Goal: Use online tool/utility

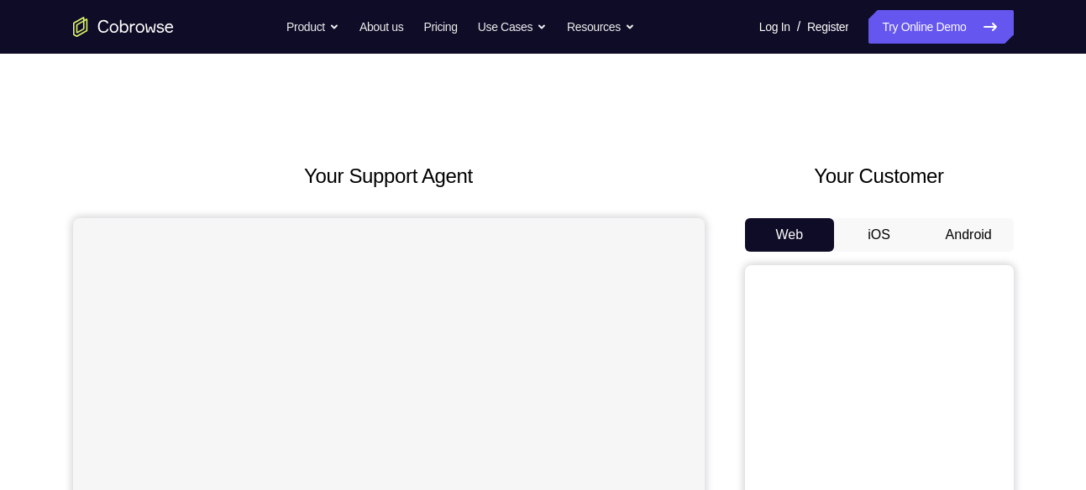
click at [957, 235] on button "Android" at bounding box center [969, 235] width 90 height 34
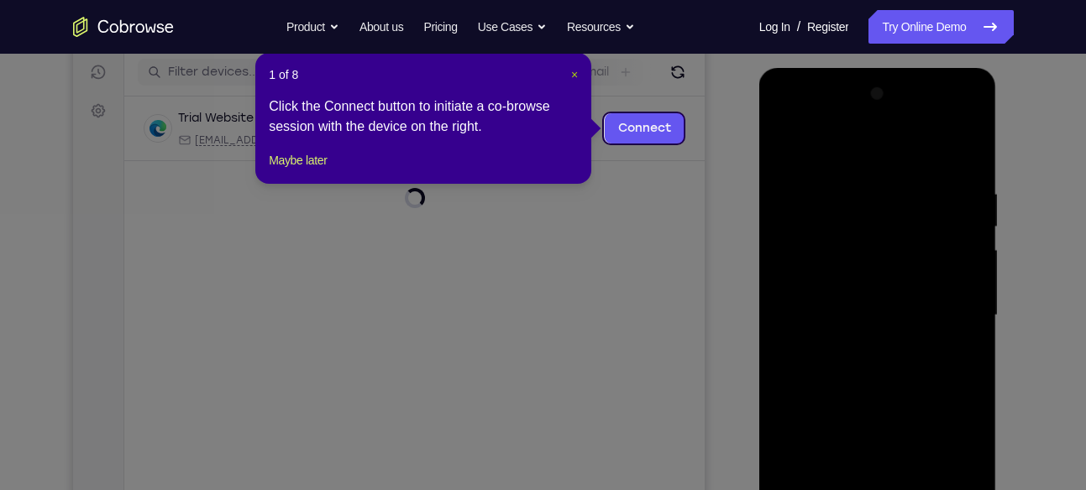
click at [572, 79] on span "×" at bounding box center [574, 74] width 7 height 13
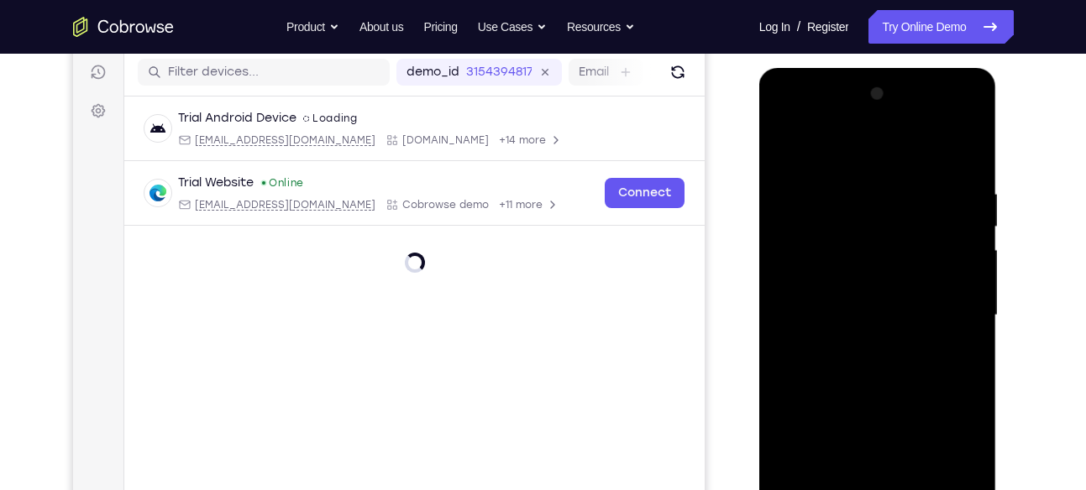
scroll to position [401, 0]
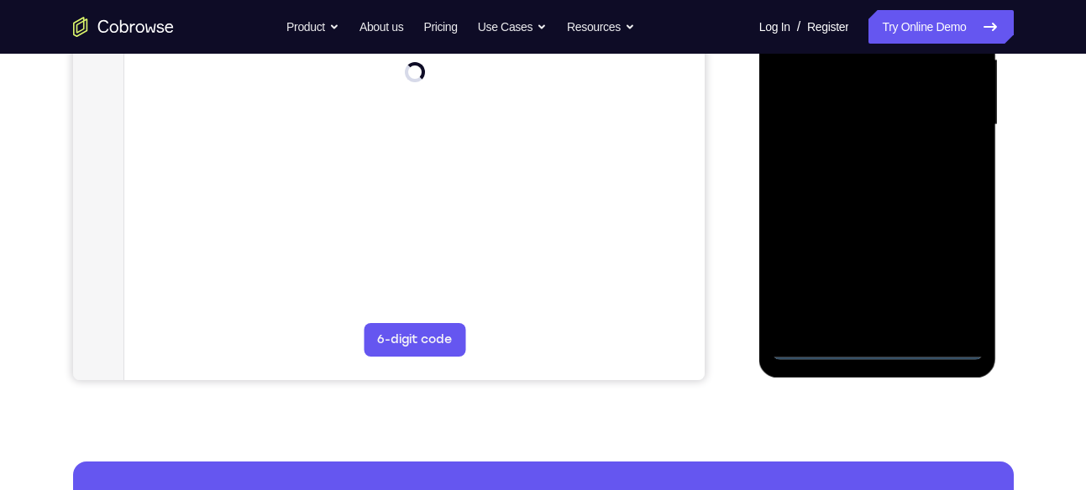
click at [872, 343] on div at bounding box center [878, 125] width 212 height 470
click at [884, 339] on div at bounding box center [878, 125] width 212 height 470
click at [809, 343] on div at bounding box center [878, 125] width 212 height 470
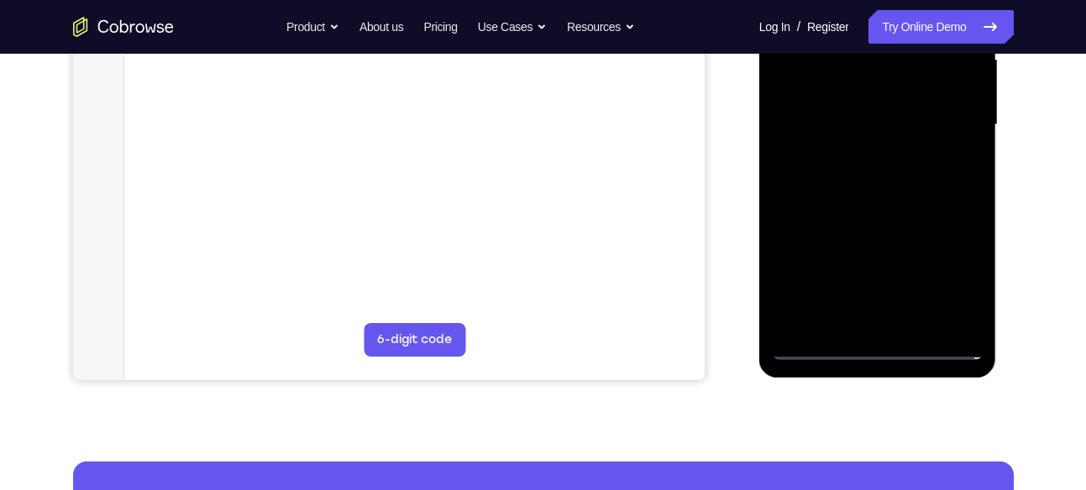
click at [817, 342] on div at bounding box center [878, 125] width 212 height 470
click at [954, 280] on div at bounding box center [878, 125] width 212 height 470
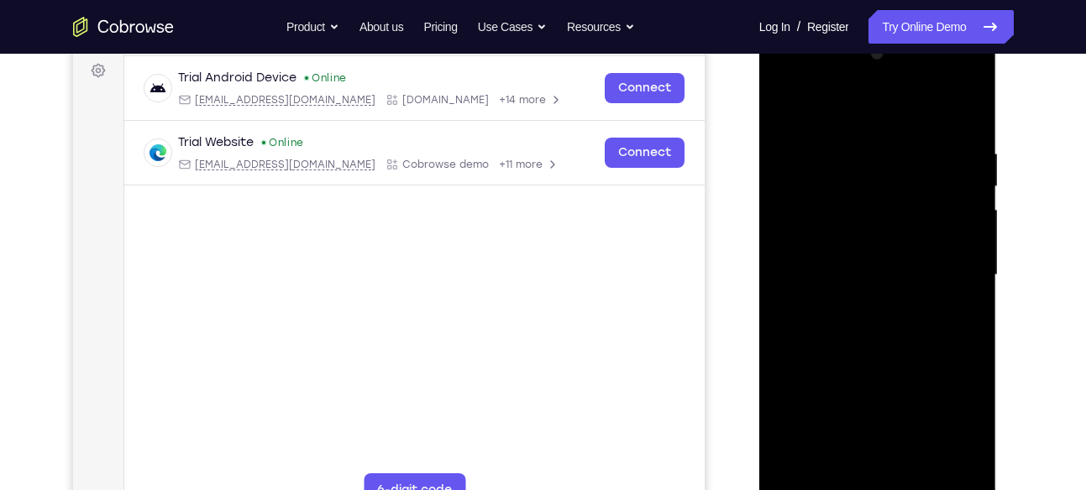
scroll to position [249, 0]
click at [822, 109] on div at bounding box center [878, 276] width 212 height 470
click at [957, 269] on div at bounding box center [878, 276] width 212 height 470
click at [860, 308] on div at bounding box center [878, 276] width 212 height 470
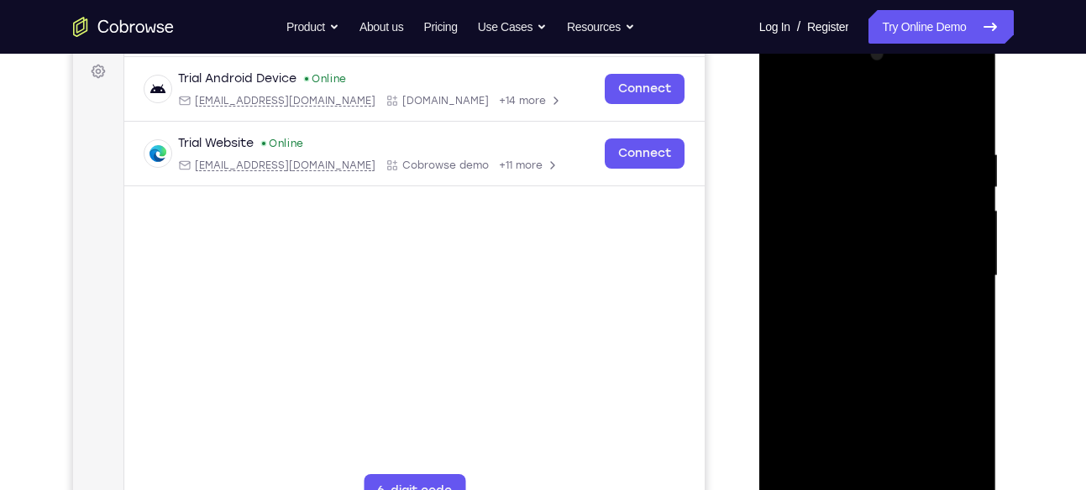
click at [861, 259] on div at bounding box center [878, 276] width 212 height 470
click at [874, 238] on div at bounding box center [878, 276] width 212 height 470
click at [841, 274] on div at bounding box center [878, 276] width 212 height 470
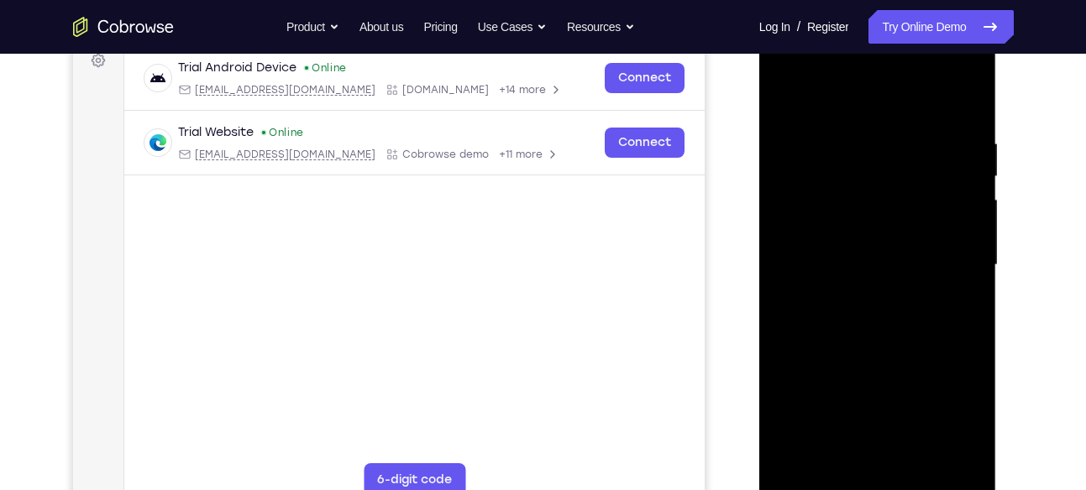
scroll to position [263, 0]
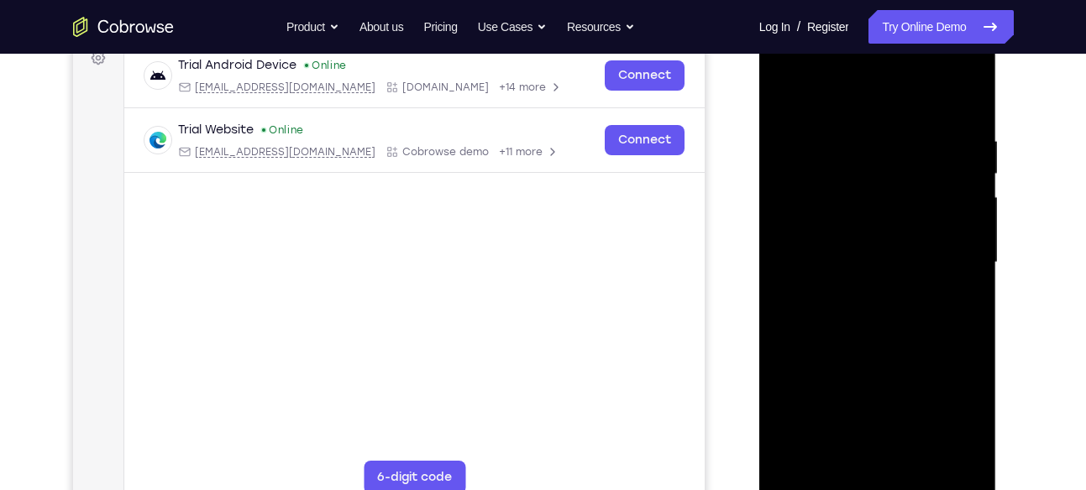
click at [962, 120] on div at bounding box center [878, 263] width 212 height 470
click at [844, 127] on div at bounding box center [878, 263] width 212 height 470
drag, startPoint x: 889, startPoint y: 108, endPoint x: 887, endPoint y: -24, distance: 131.0
click at [887, 15] on html "Online web based iOS Simulators and Android Emulators. Run iPhone, iPad, Mobile…" at bounding box center [878, 267] width 239 height 504
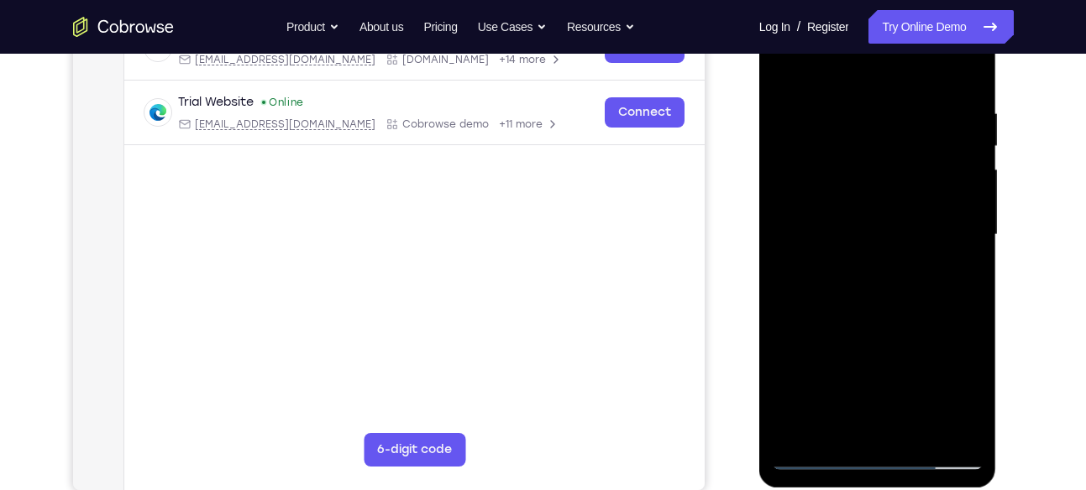
scroll to position [291, 0]
click at [789, 183] on div at bounding box center [878, 234] width 212 height 470
click at [784, 183] on div at bounding box center [878, 234] width 212 height 470
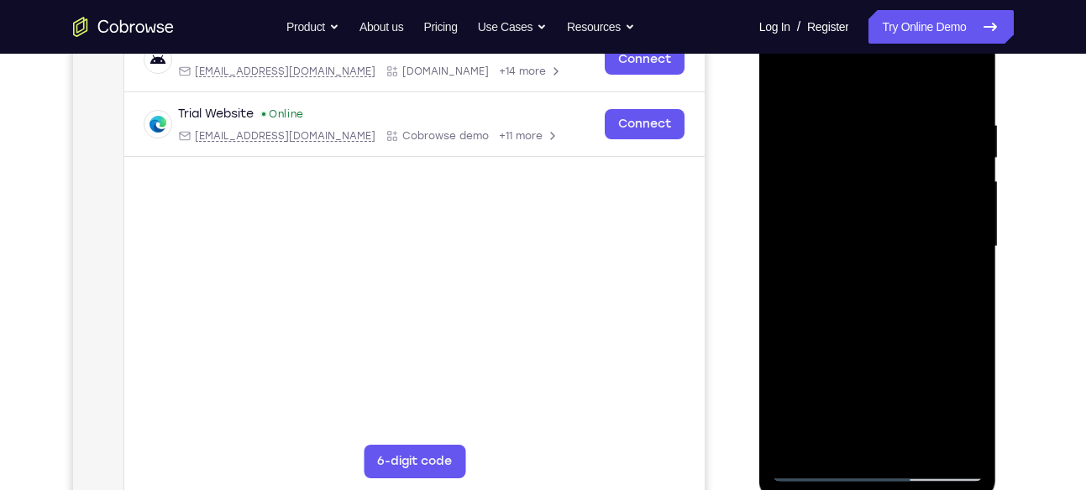
scroll to position [280, 0]
click at [973, 228] on div at bounding box center [878, 246] width 212 height 470
click at [944, 169] on div at bounding box center [878, 246] width 212 height 470
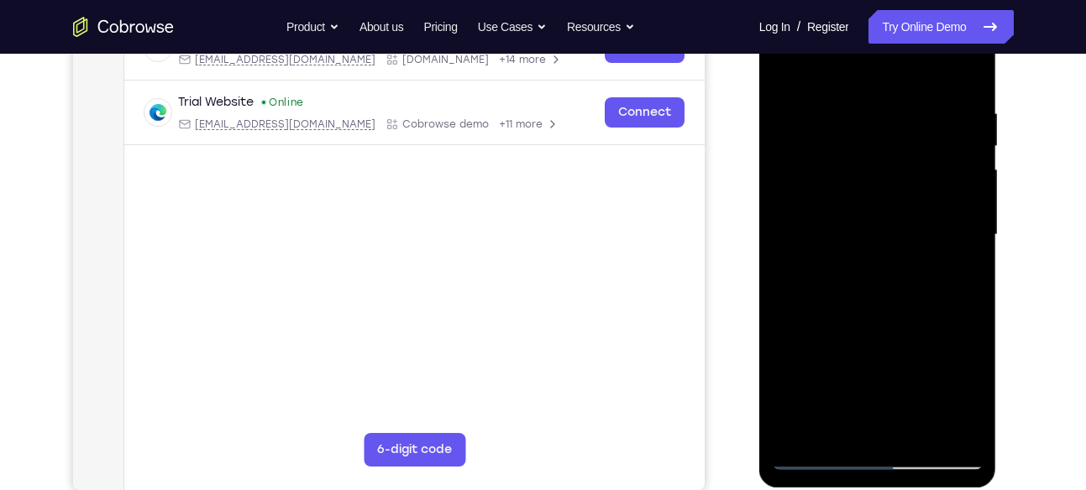
scroll to position [277, 0]
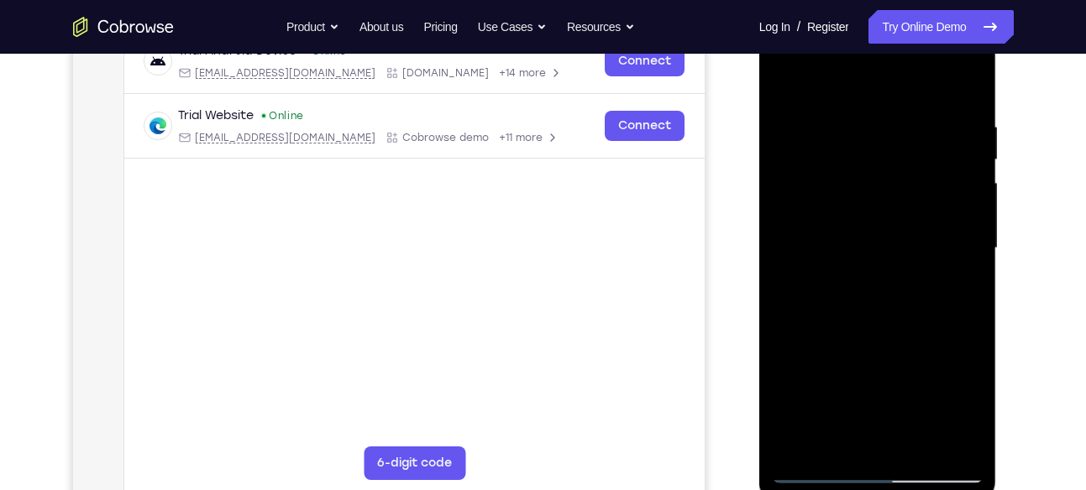
click at [779, 176] on div at bounding box center [878, 248] width 212 height 470
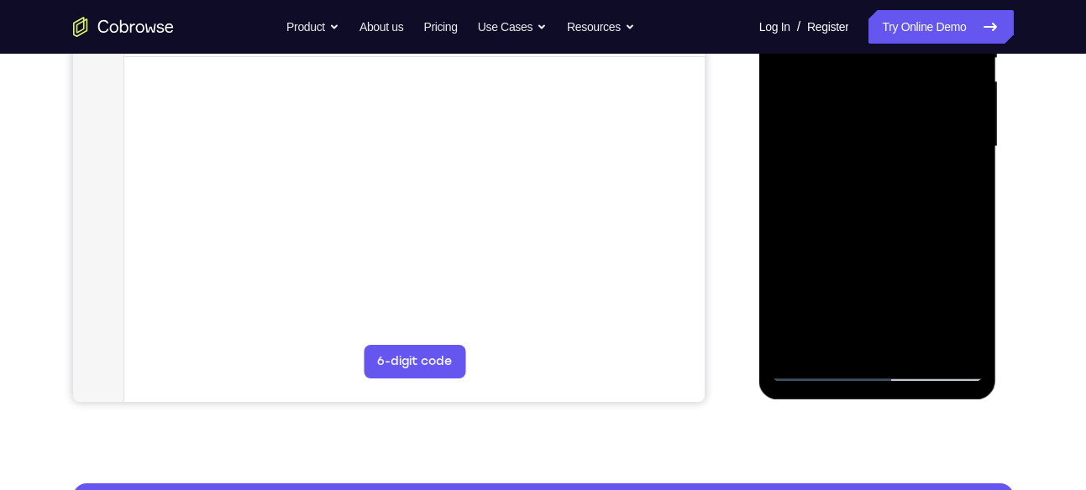
scroll to position [382, 0]
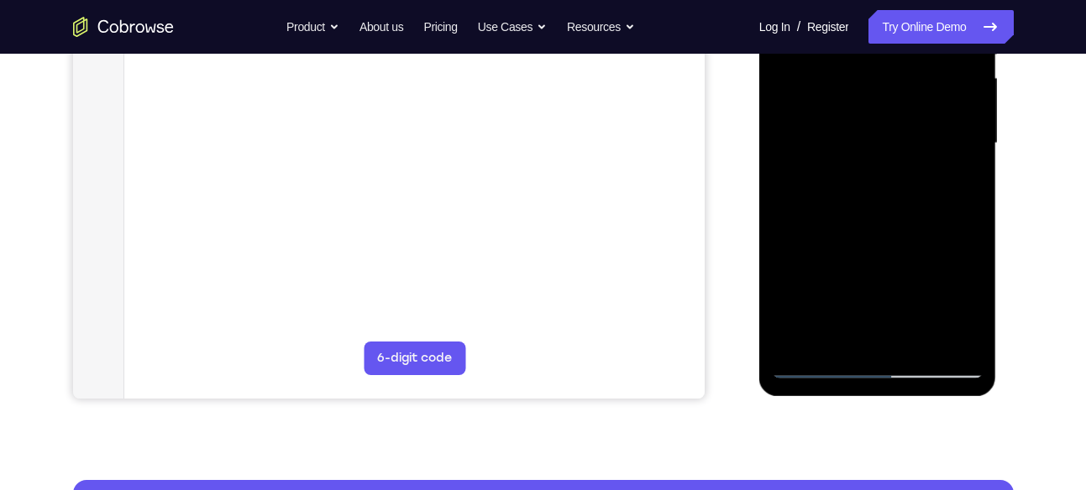
click at [939, 339] on div at bounding box center [878, 143] width 212 height 470
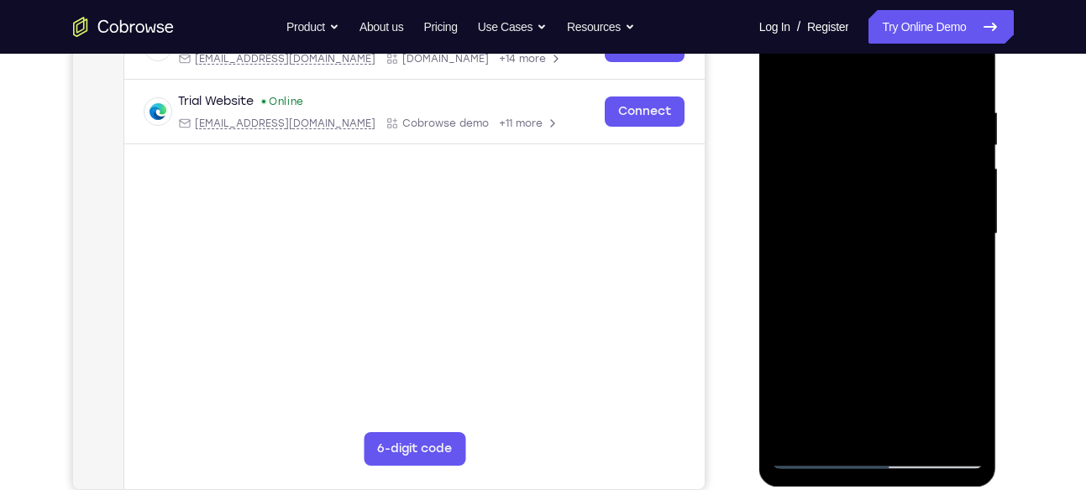
scroll to position [283, 0]
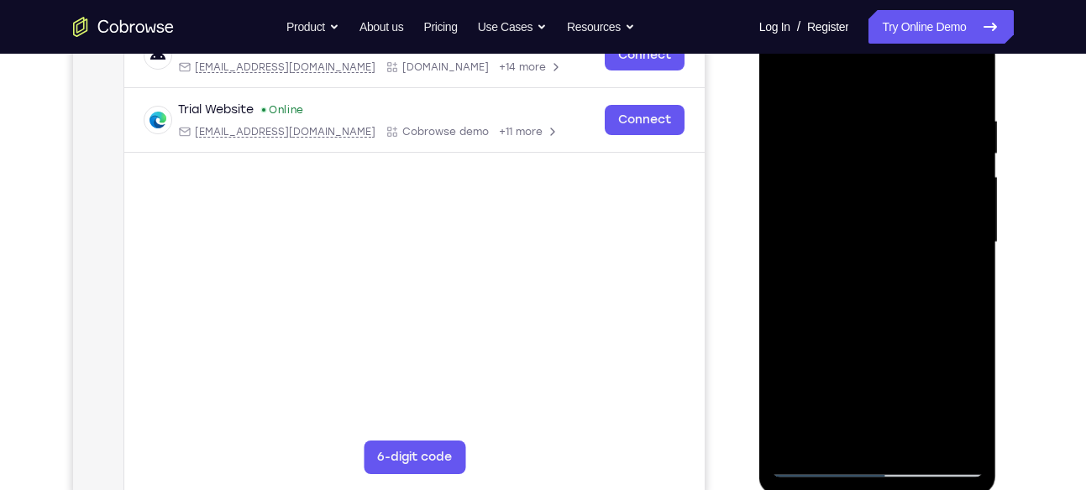
click at [968, 176] on div at bounding box center [878, 243] width 212 height 470
click at [966, 179] on div at bounding box center [878, 243] width 212 height 470
drag, startPoint x: 966, startPoint y: 123, endPoint x: 794, endPoint y: 123, distance: 171.3
click at [794, 123] on div at bounding box center [878, 243] width 212 height 470
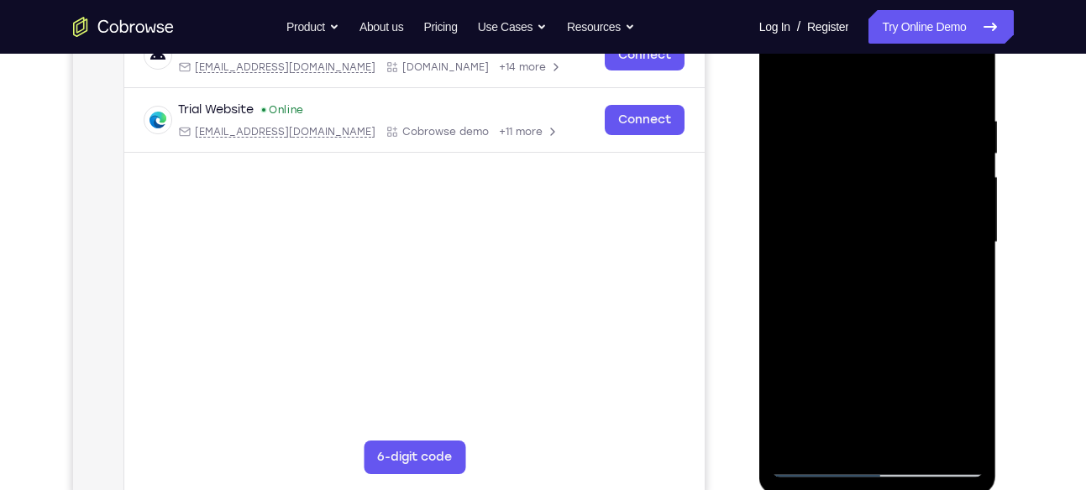
click at [957, 189] on div at bounding box center [878, 243] width 212 height 470
click at [973, 187] on div at bounding box center [878, 243] width 212 height 470
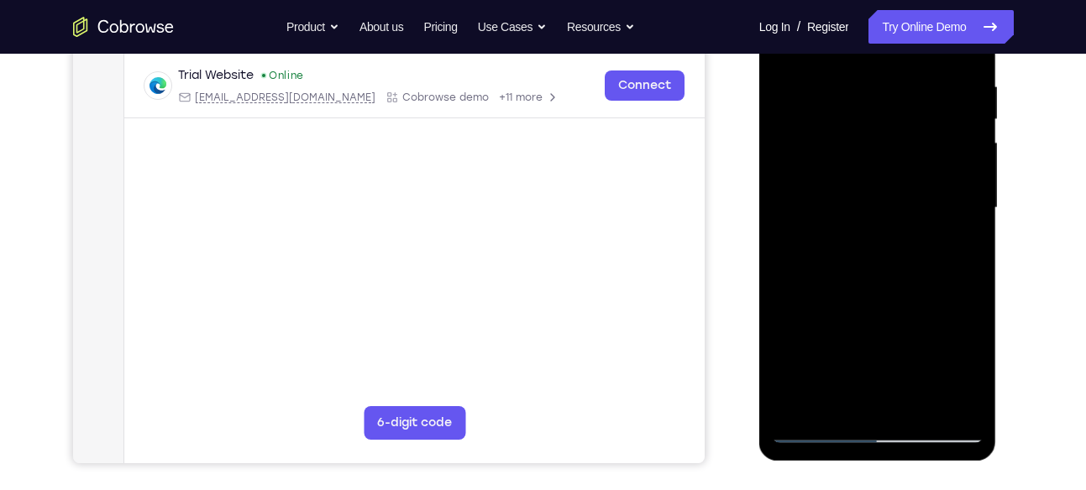
scroll to position [318, 0]
click at [967, 169] on div at bounding box center [878, 207] width 212 height 470
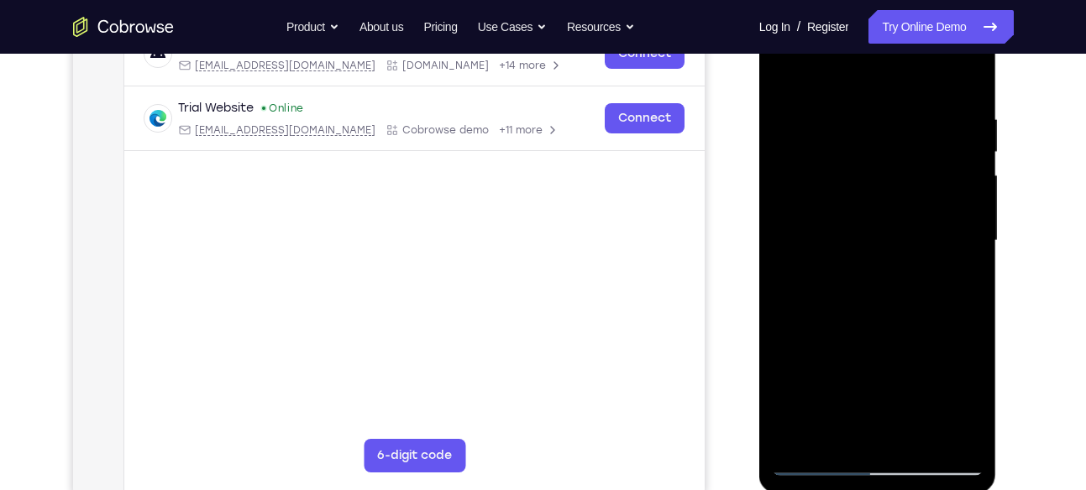
scroll to position [282, 0]
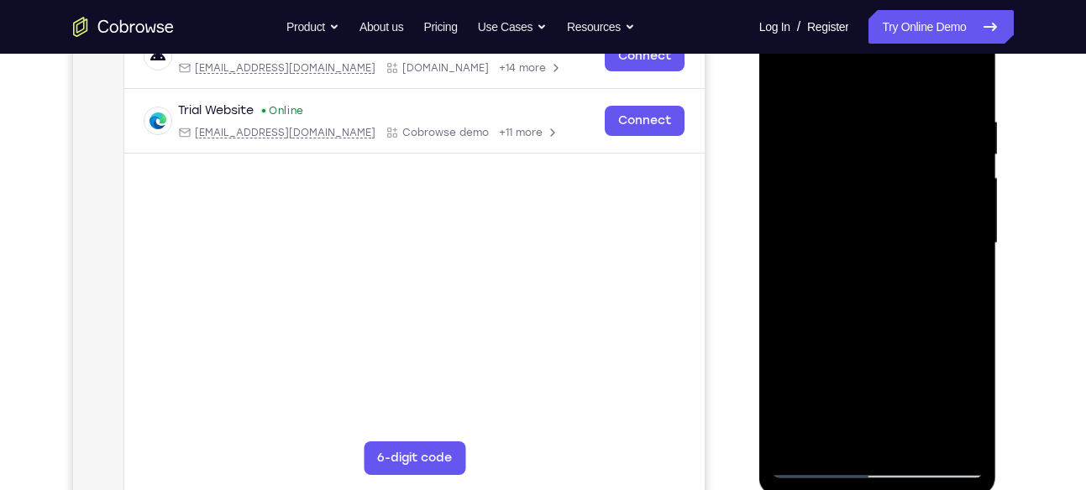
click at [970, 138] on div at bounding box center [878, 243] width 212 height 470
click at [973, 148] on div at bounding box center [878, 243] width 212 height 470
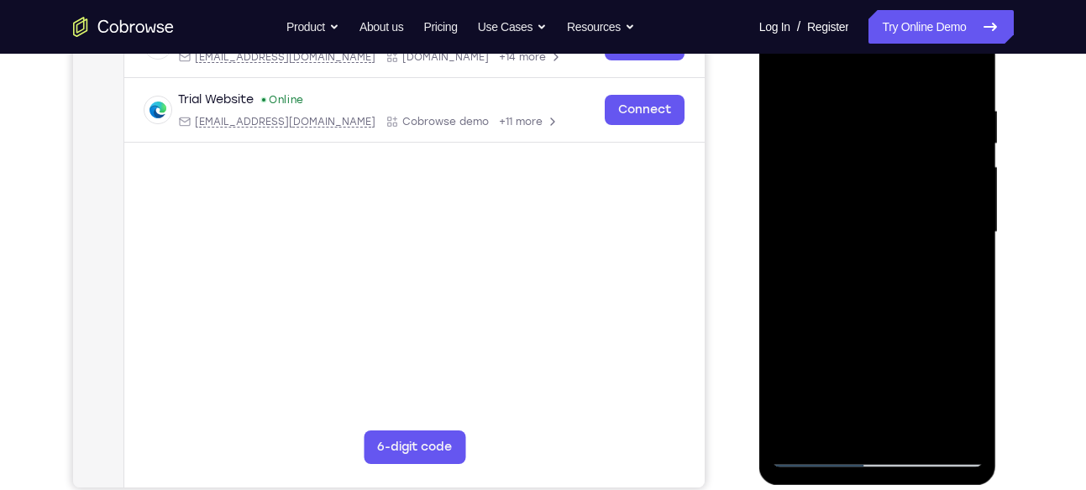
scroll to position [292, 0]
click at [975, 163] on div at bounding box center [878, 233] width 212 height 470
click at [975, 157] on div at bounding box center [878, 233] width 212 height 470
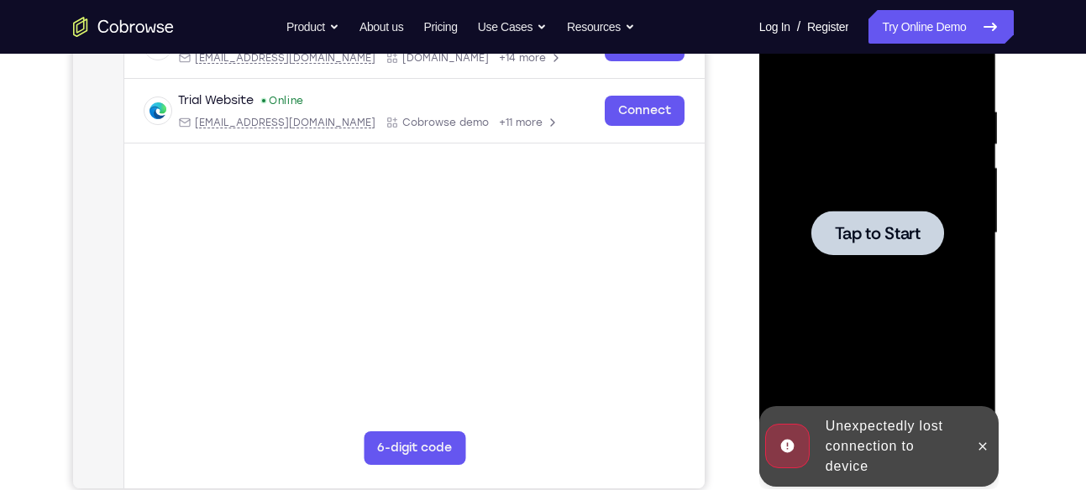
click at [920, 219] on div at bounding box center [877, 233] width 133 height 45
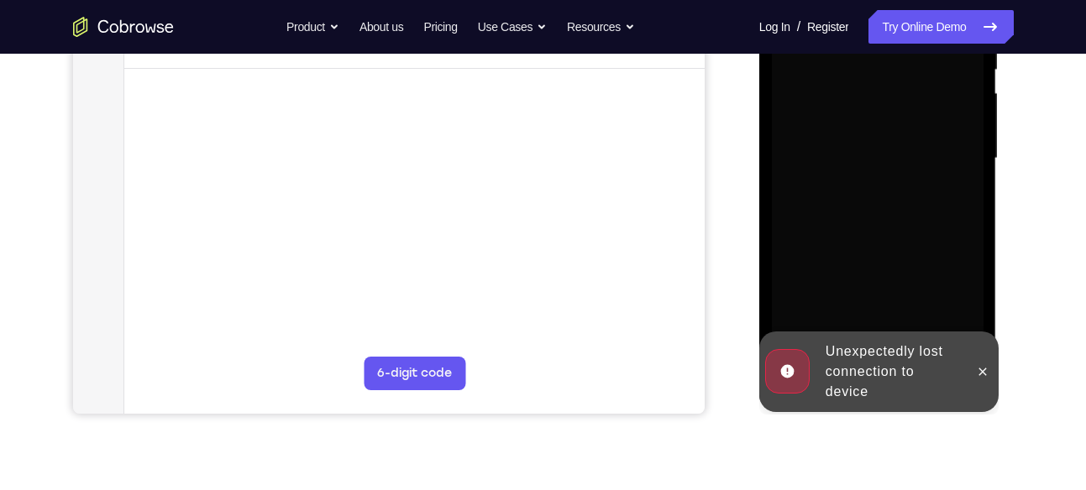
scroll to position [369, 0]
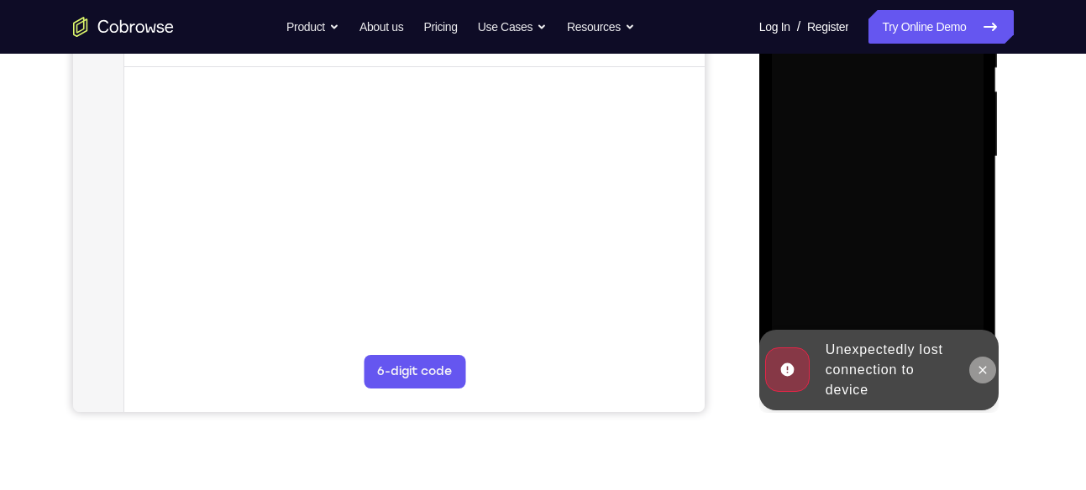
click at [990, 364] on button at bounding box center [982, 370] width 27 height 27
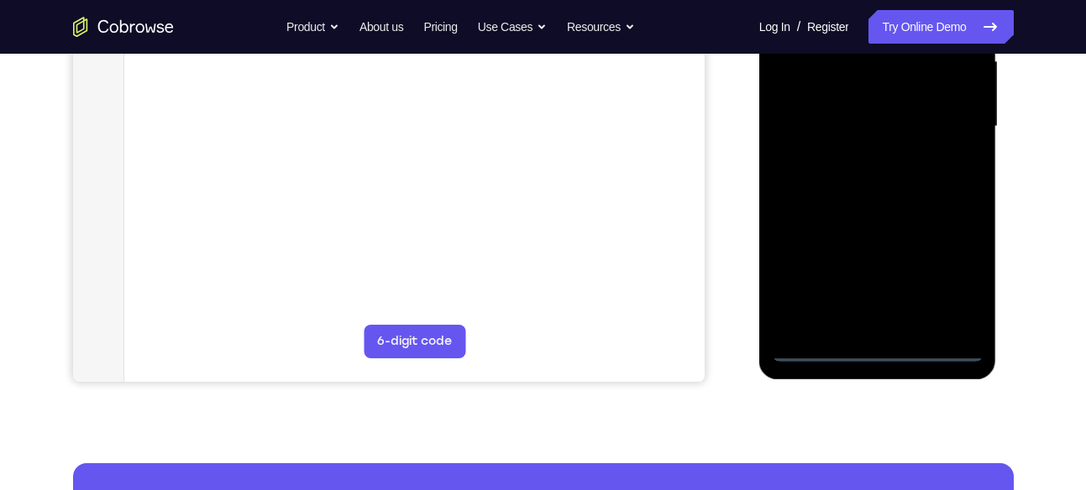
scroll to position [420, 0]
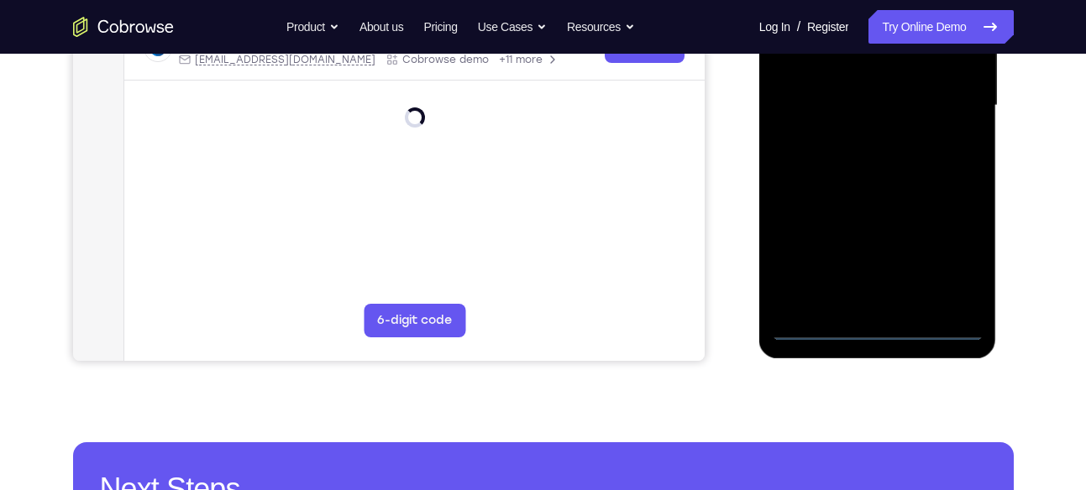
click at [878, 331] on div at bounding box center [878, 106] width 212 height 470
click at [952, 258] on div at bounding box center [878, 106] width 212 height 470
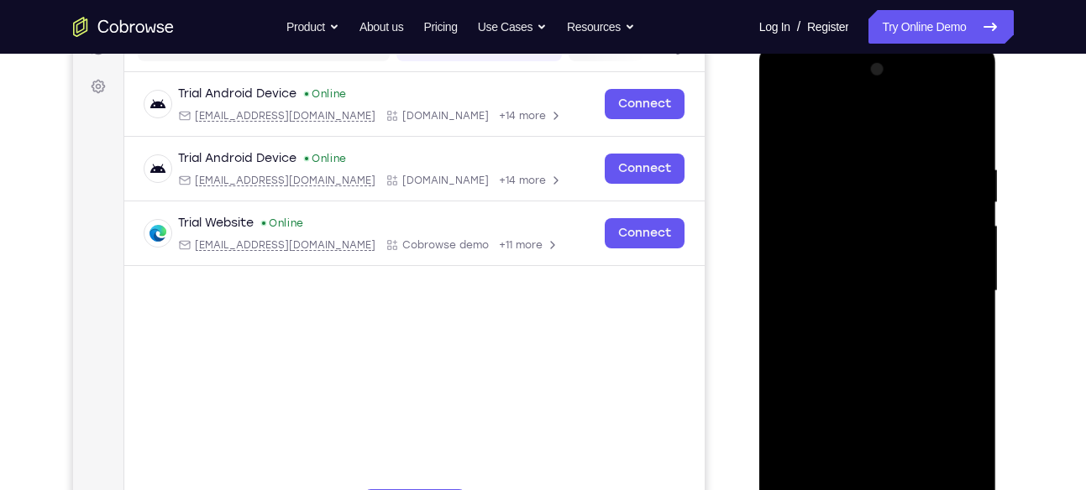
click at [840, 137] on div at bounding box center [878, 291] width 212 height 470
click at [948, 282] on div at bounding box center [878, 291] width 212 height 470
click at [861, 320] on div at bounding box center [878, 291] width 212 height 470
click at [877, 275] on div at bounding box center [878, 291] width 212 height 470
click at [931, 211] on div at bounding box center [878, 291] width 212 height 470
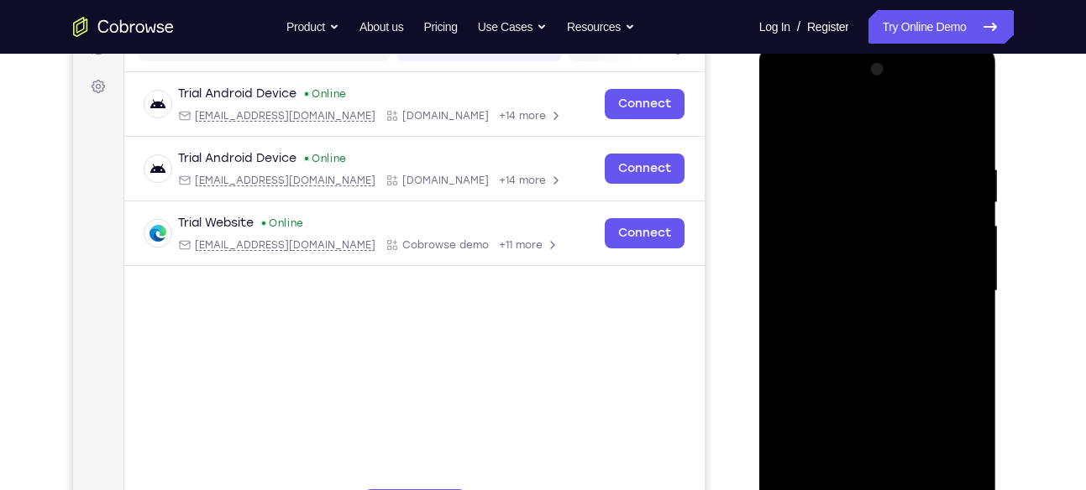
click at [839, 305] on div at bounding box center [878, 291] width 212 height 470
click at [858, 296] on div at bounding box center [878, 291] width 212 height 470
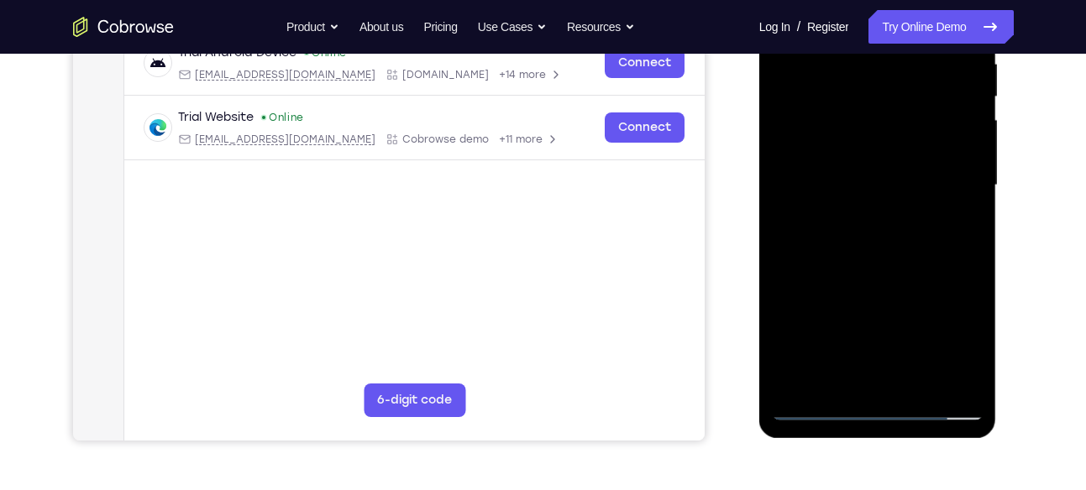
click at [857, 240] on div at bounding box center [878, 185] width 212 height 470
click at [880, 228] on div at bounding box center [878, 185] width 212 height 470
click at [855, 210] on div at bounding box center [878, 185] width 212 height 470
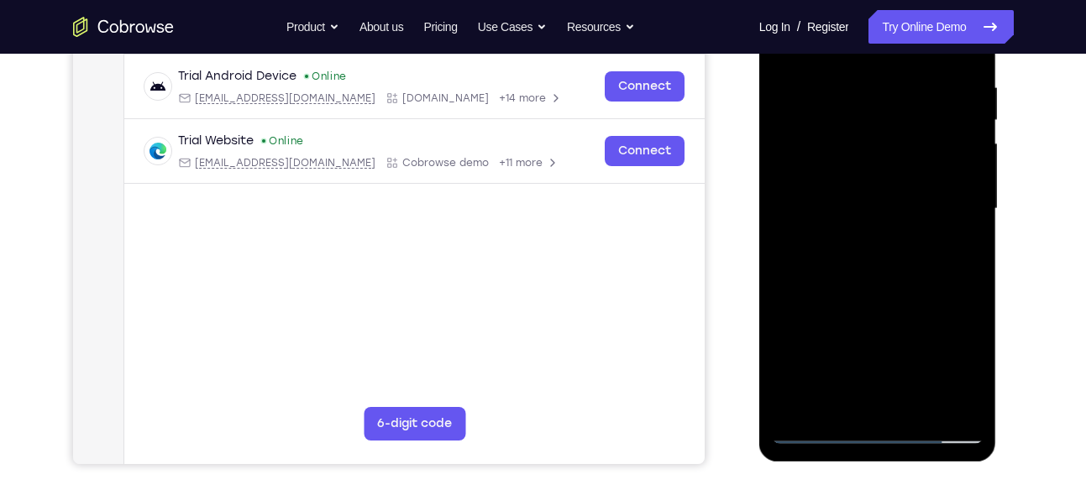
scroll to position [317, 0]
click at [969, 67] on div at bounding box center [878, 208] width 212 height 470
click at [920, 399] on div at bounding box center [878, 208] width 212 height 470
click at [876, 296] on div at bounding box center [878, 208] width 212 height 470
click at [957, 229] on div at bounding box center [878, 208] width 212 height 470
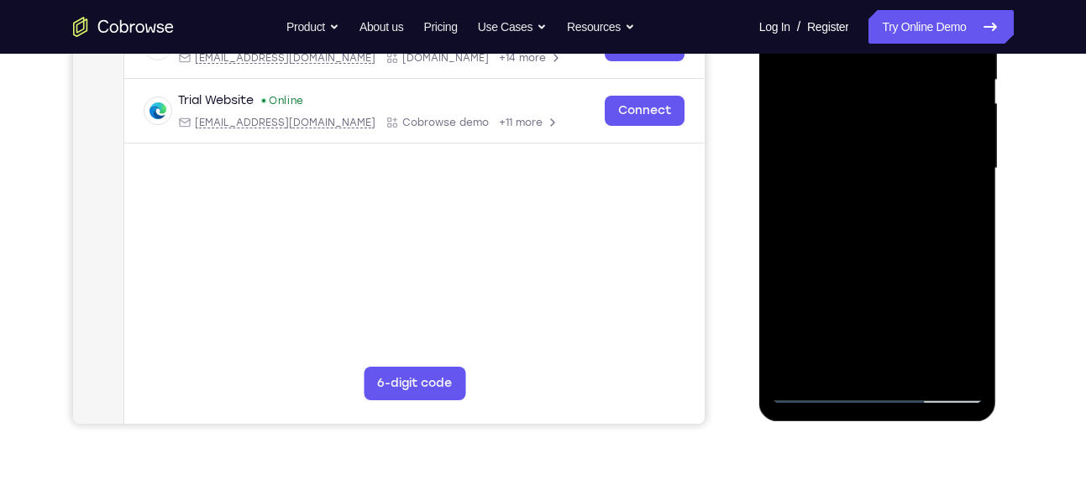
scroll to position [389, 0]
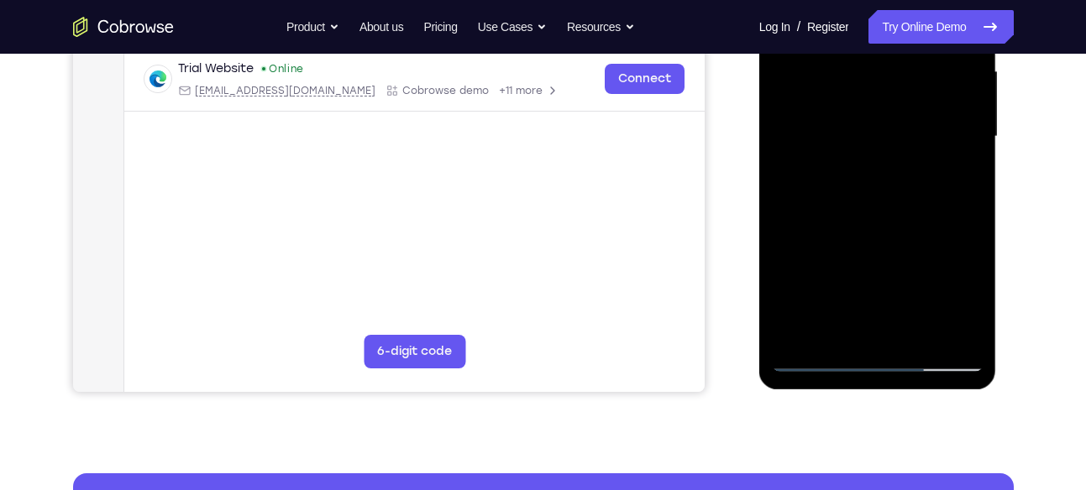
click at [868, 323] on div at bounding box center [878, 137] width 212 height 470
click at [960, 299] on div at bounding box center [878, 137] width 212 height 470
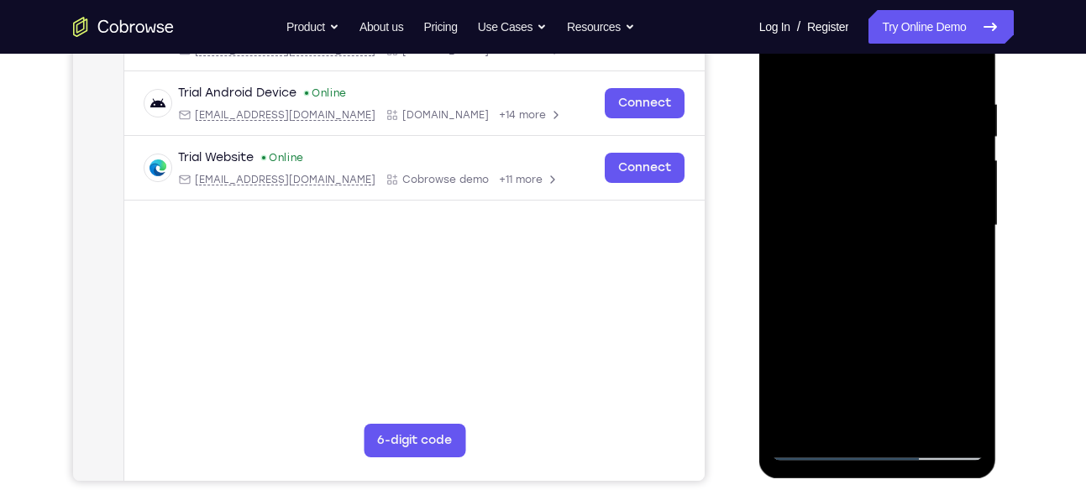
scroll to position [299, 0]
click at [863, 264] on div at bounding box center [878, 227] width 212 height 470
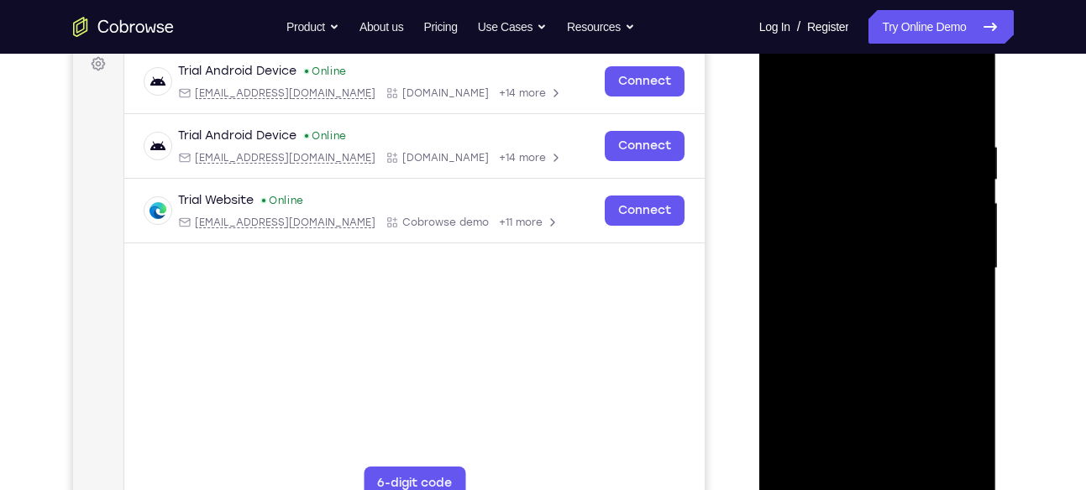
scroll to position [270, 0]
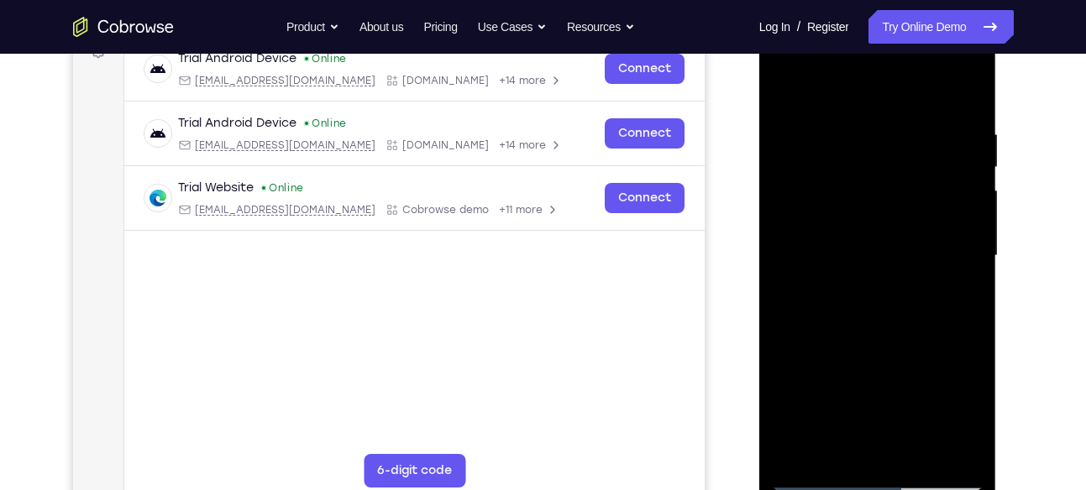
drag, startPoint x: 905, startPoint y: 136, endPoint x: 905, endPoint y: 102, distance: 33.6
click at [905, 102] on div at bounding box center [878, 256] width 212 height 470
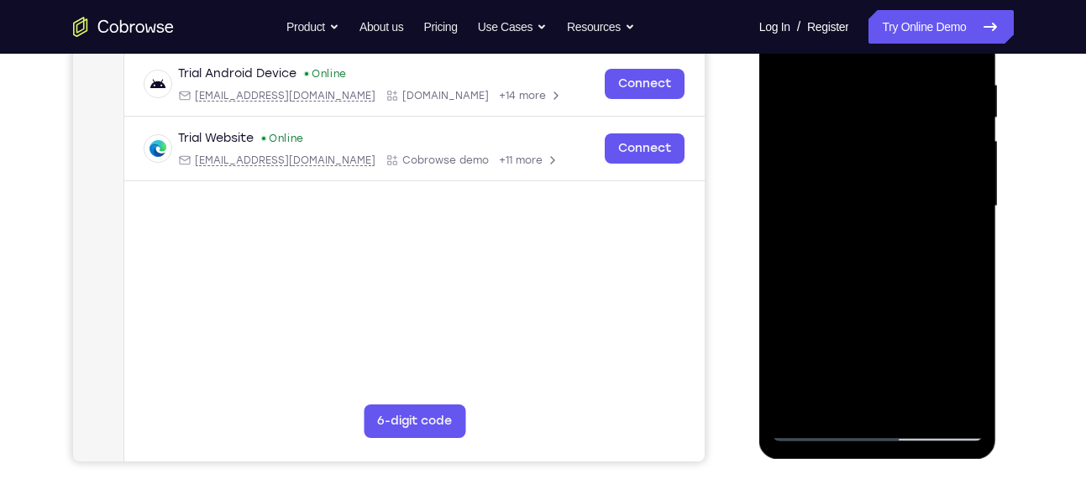
scroll to position [263, 0]
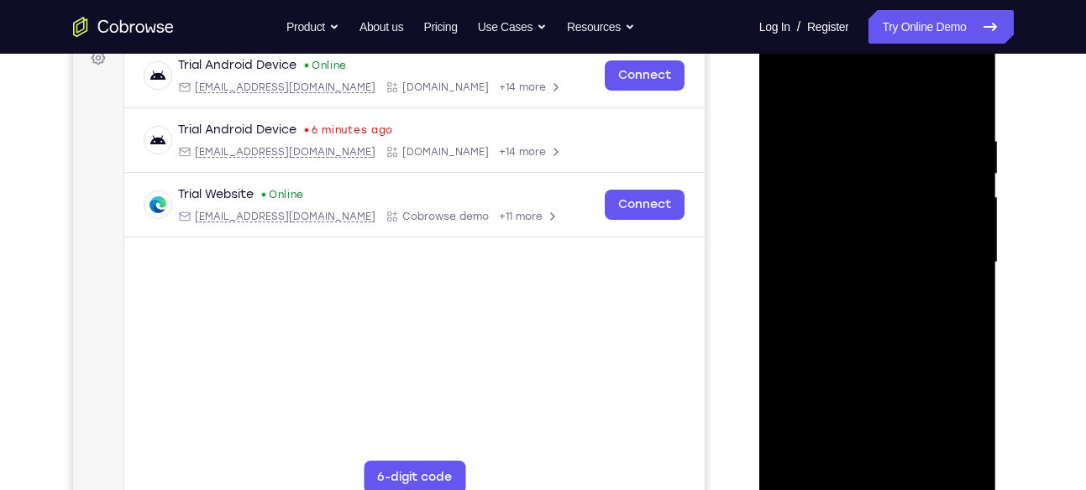
click at [845, 308] on div at bounding box center [878, 263] width 212 height 470
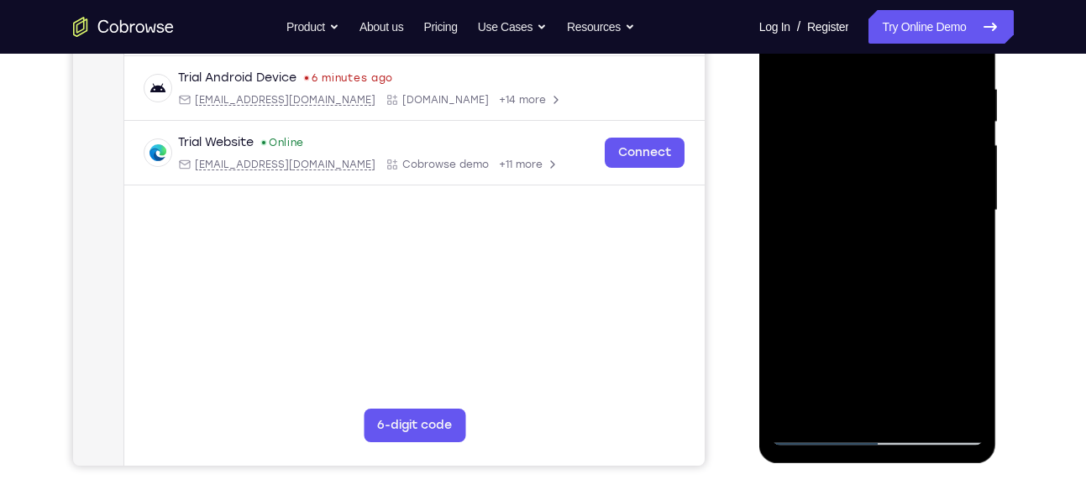
scroll to position [316, 0]
click at [860, 249] on div at bounding box center [878, 210] width 212 height 470
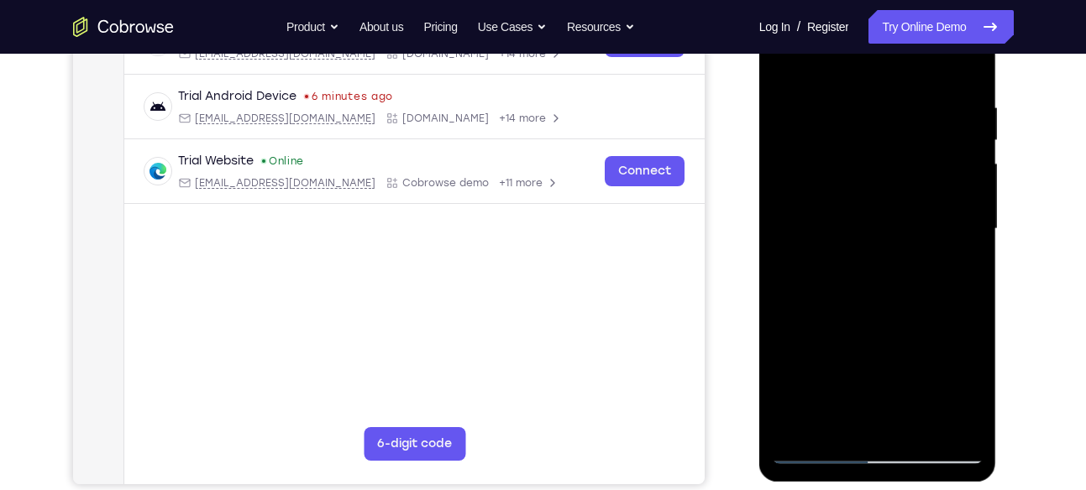
scroll to position [297, 0]
click at [858, 264] on div at bounding box center [878, 228] width 212 height 470
click at [965, 385] on div at bounding box center [878, 228] width 212 height 470
click at [957, 269] on div at bounding box center [878, 228] width 212 height 470
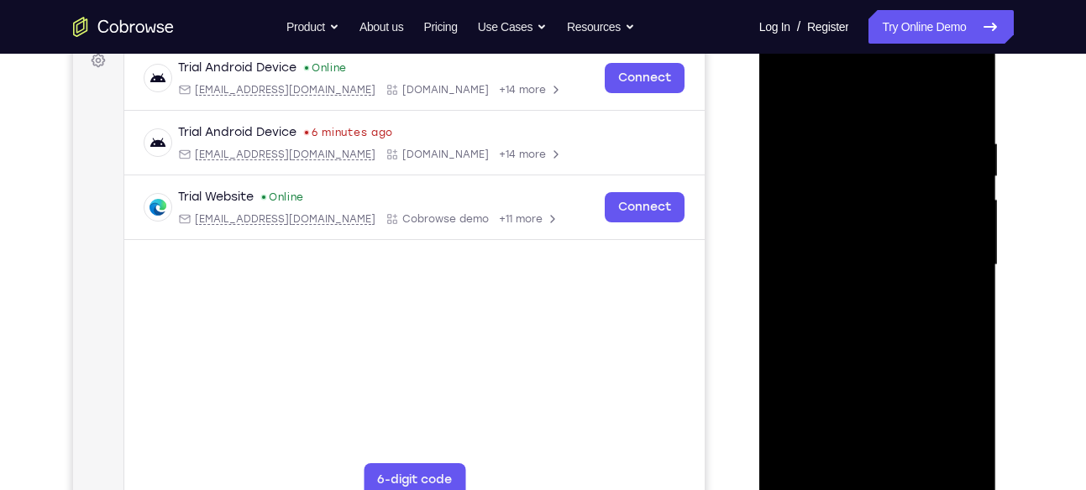
scroll to position [260, 0]
click at [782, 96] on div at bounding box center [878, 266] width 212 height 470
click at [791, 92] on div at bounding box center [878, 266] width 212 height 470
click at [856, 134] on div at bounding box center [878, 266] width 212 height 470
click at [963, 224] on div at bounding box center [878, 266] width 212 height 470
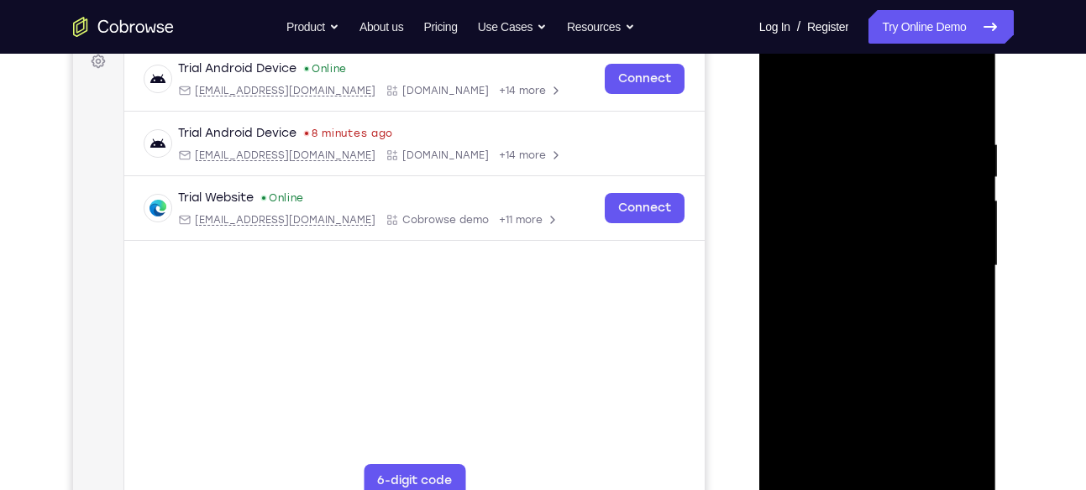
click at [963, 224] on div at bounding box center [878, 266] width 212 height 470
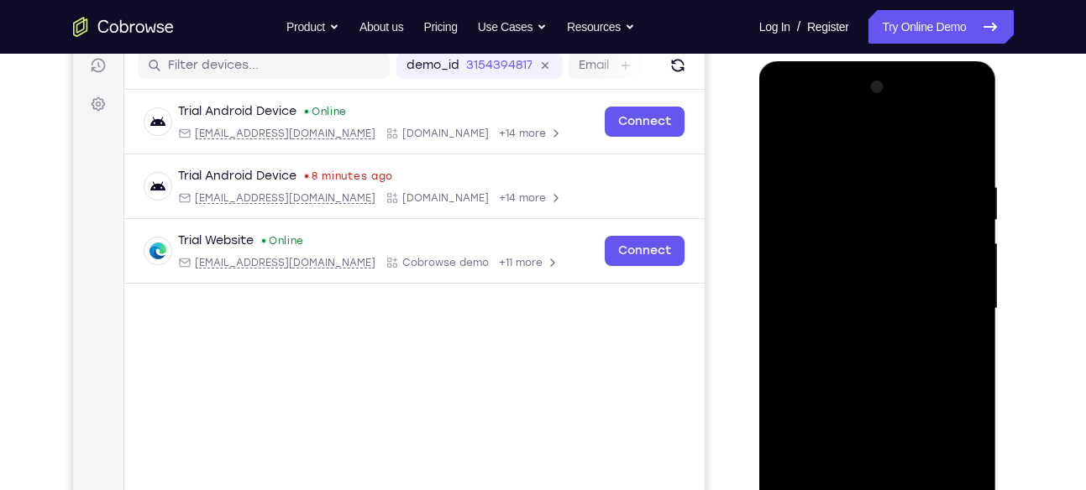
scroll to position [211, 0]
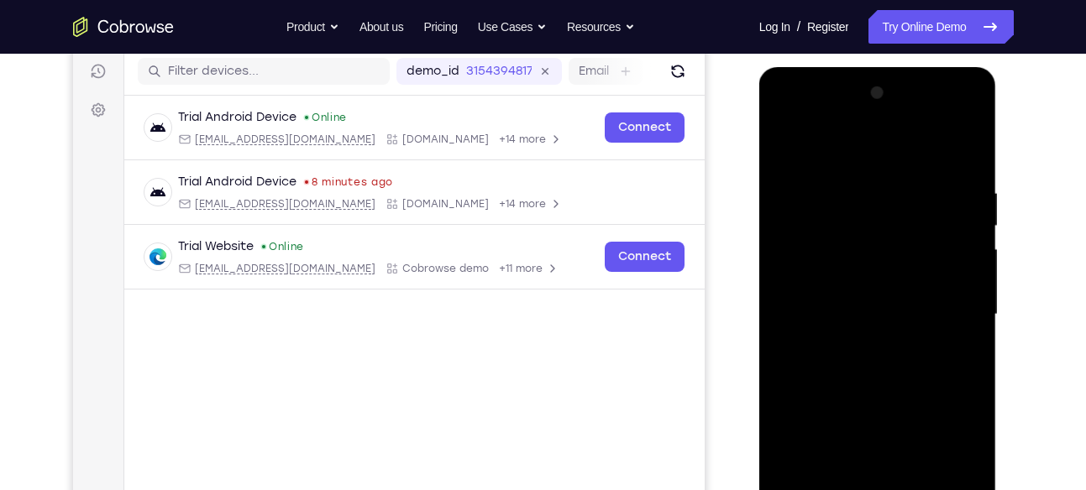
click at [963, 149] on div at bounding box center [878, 315] width 212 height 470
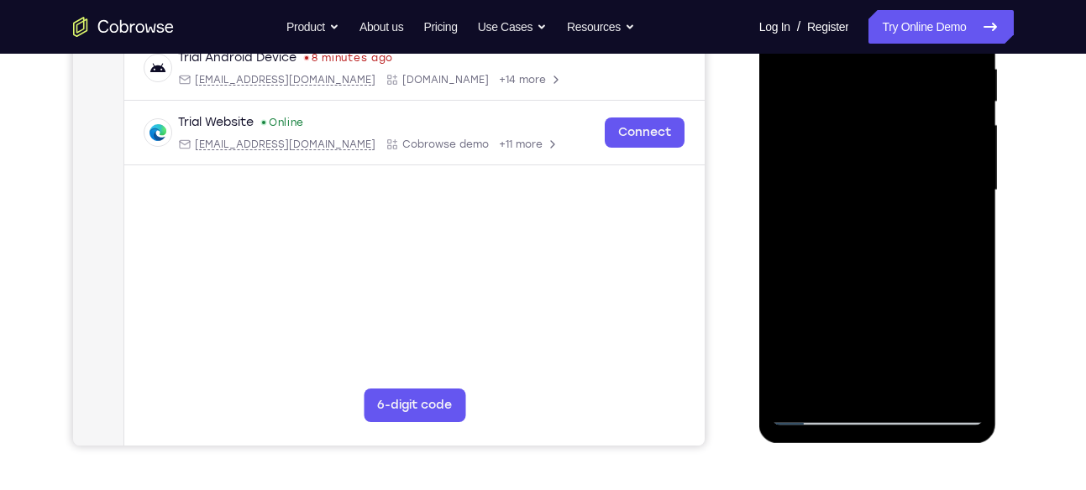
scroll to position [337, 0]
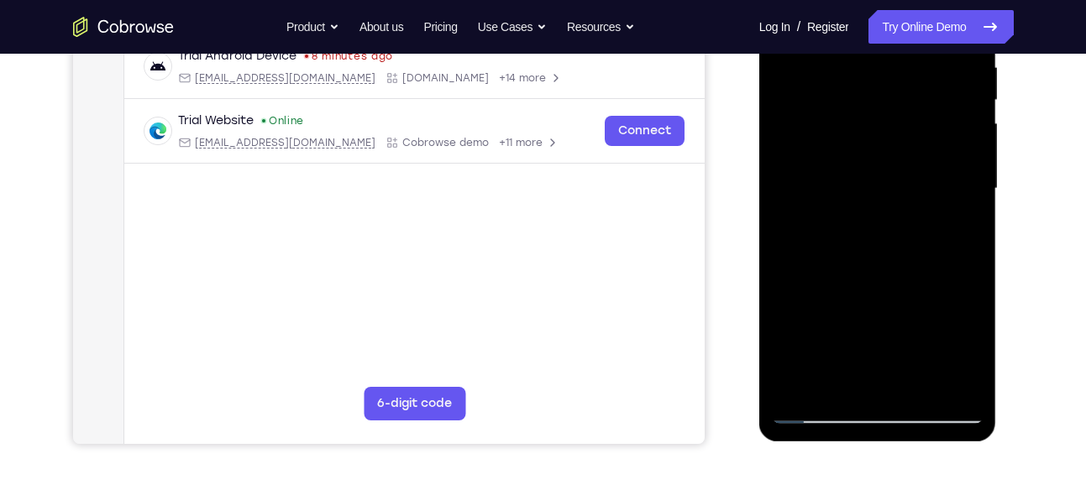
click at [943, 215] on div at bounding box center [878, 189] width 212 height 470
drag, startPoint x: 943, startPoint y: 169, endPoint x: 943, endPoint y: 215, distance: 46.2
click at [943, 215] on div at bounding box center [878, 189] width 212 height 470
drag, startPoint x: 889, startPoint y: 278, endPoint x: 900, endPoint y: 96, distance: 182.6
click at [900, 96] on div at bounding box center [878, 189] width 212 height 470
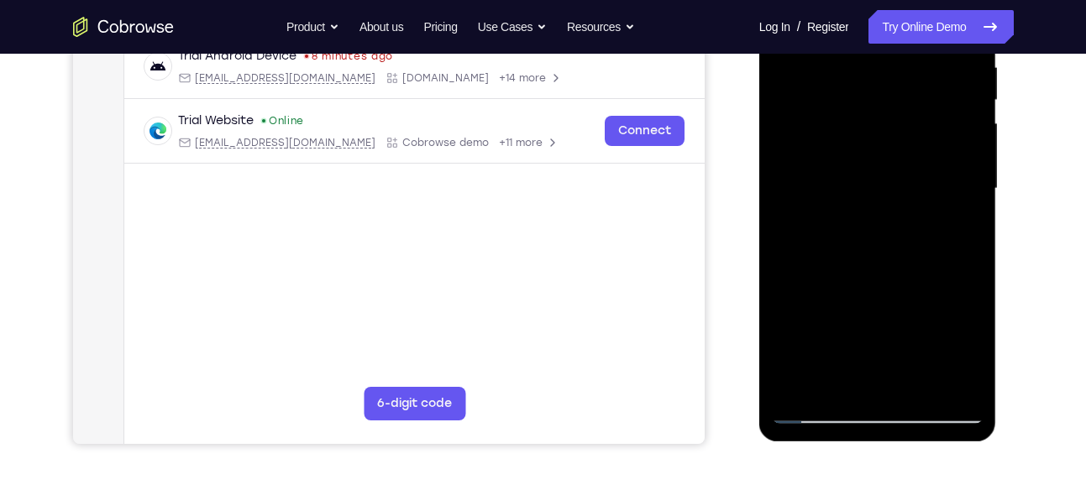
drag, startPoint x: 860, startPoint y: 266, endPoint x: 883, endPoint y: 38, distance: 229.6
click at [883, 38] on div at bounding box center [878, 189] width 212 height 470
drag, startPoint x: 887, startPoint y: 298, endPoint x: 900, endPoint y: 113, distance: 185.3
click at [900, 113] on div at bounding box center [878, 189] width 212 height 470
drag, startPoint x: 894, startPoint y: 260, endPoint x: 898, endPoint y: 71, distance: 189.0
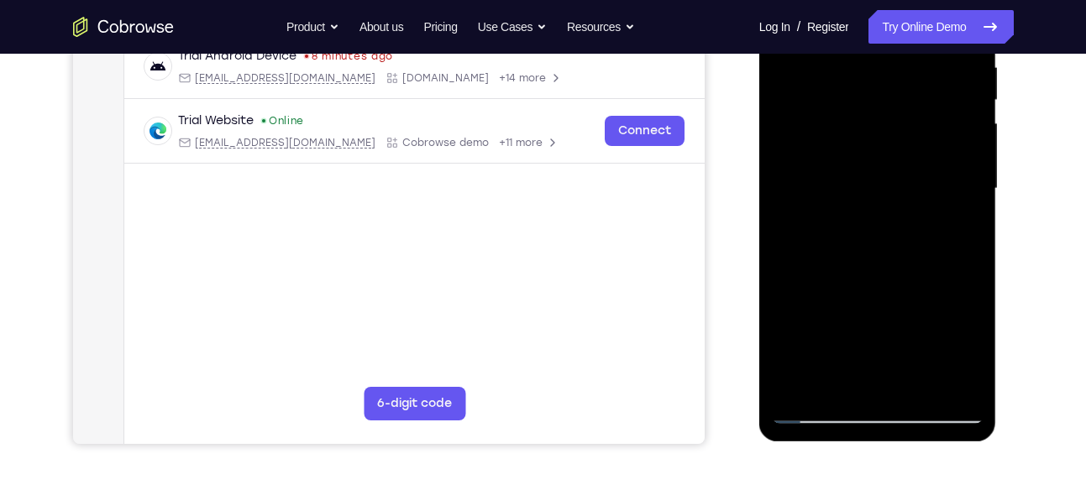
click at [898, 71] on div at bounding box center [878, 189] width 212 height 470
drag, startPoint x: 889, startPoint y: 332, endPoint x: 899, endPoint y: 186, distance: 146.5
click at [899, 186] on div at bounding box center [878, 189] width 212 height 470
drag, startPoint x: 887, startPoint y: 289, endPoint x: 911, endPoint y: 87, distance: 203.9
click at [911, 87] on div at bounding box center [878, 189] width 212 height 470
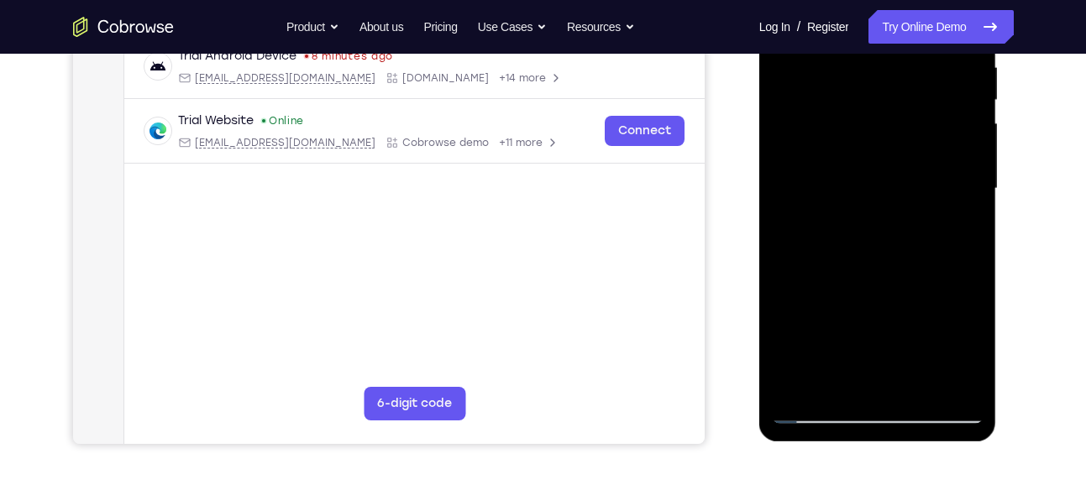
drag, startPoint x: 899, startPoint y: 206, endPoint x: 900, endPoint y: 279, distance: 73.1
click at [900, 279] on div at bounding box center [878, 189] width 212 height 470
drag, startPoint x: 873, startPoint y: 266, endPoint x: 874, endPoint y: 241, distance: 25.2
click at [874, 241] on div at bounding box center [878, 189] width 212 height 470
click at [967, 220] on div at bounding box center [878, 189] width 212 height 470
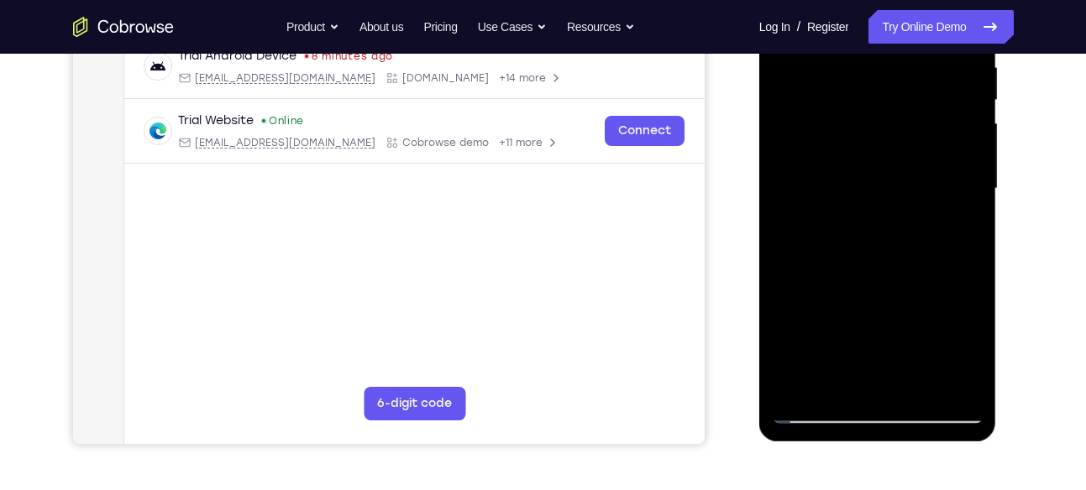
click at [969, 220] on div at bounding box center [878, 189] width 212 height 470
click at [963, 231] on div at bounding box center [878, 189] width 212 height 470
click at [968, 227] on div at bounding box center [878, 189] width 212 height 470
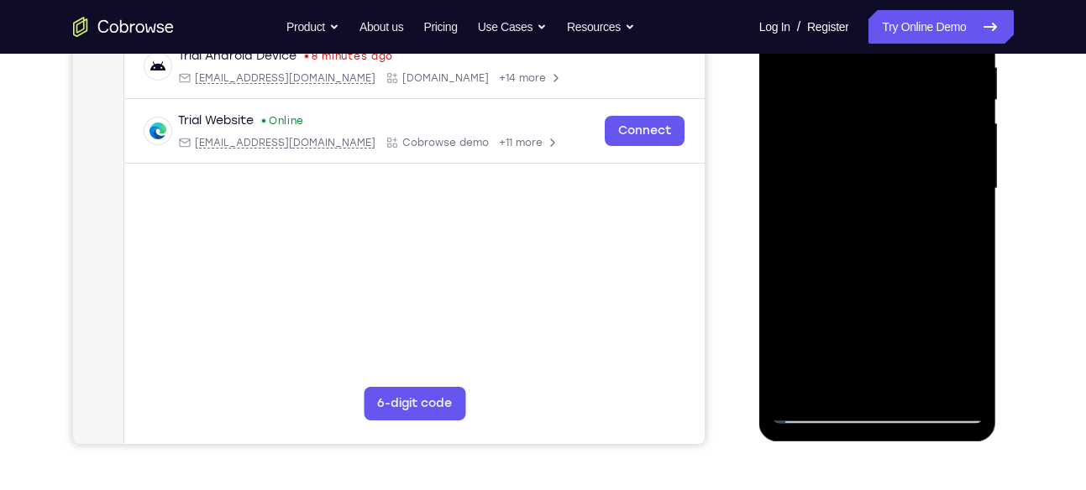
click at [787, 219] on div at bounding box center [878, 189] width 212 height 470
click at [837, 261] on div at bounding box center [878, 189] width 212 height 470
click at [838, 307] on div at bounding box center [878, 189] width 212 height 470
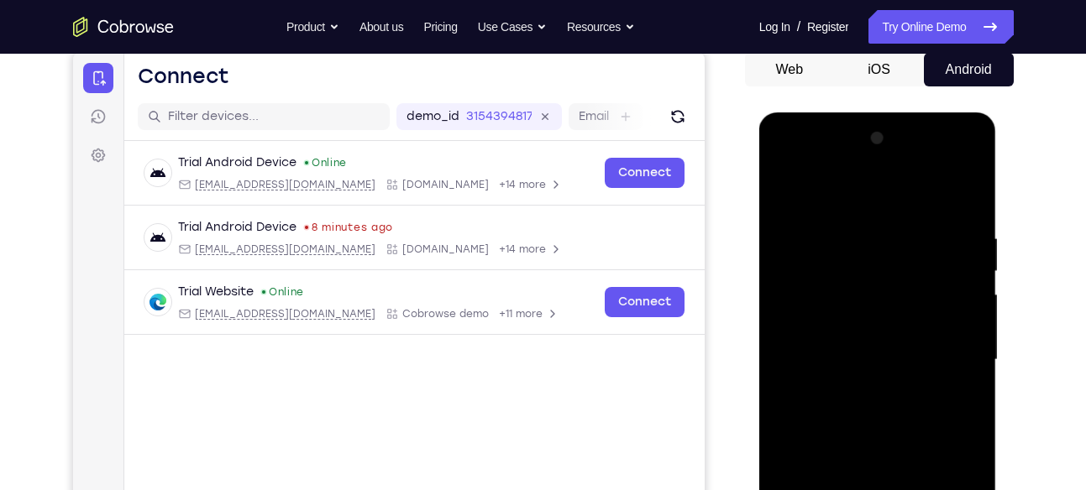
scroll to position [165, 0]
drag, startPoint x: 894, startPoint y: 251, endPoint x: 889, endPoint y: 354, distance: 102.5
click at [889, 354] on div at bounding box center [878, 361] width 212 height 470
drag, startPoint x: 892, startPoint y: 294, endPoint x: 887, endPoint y: 373, distance: 79.1
click at [887, 373] on div at bounding box center [878, 361] width 212 height 470
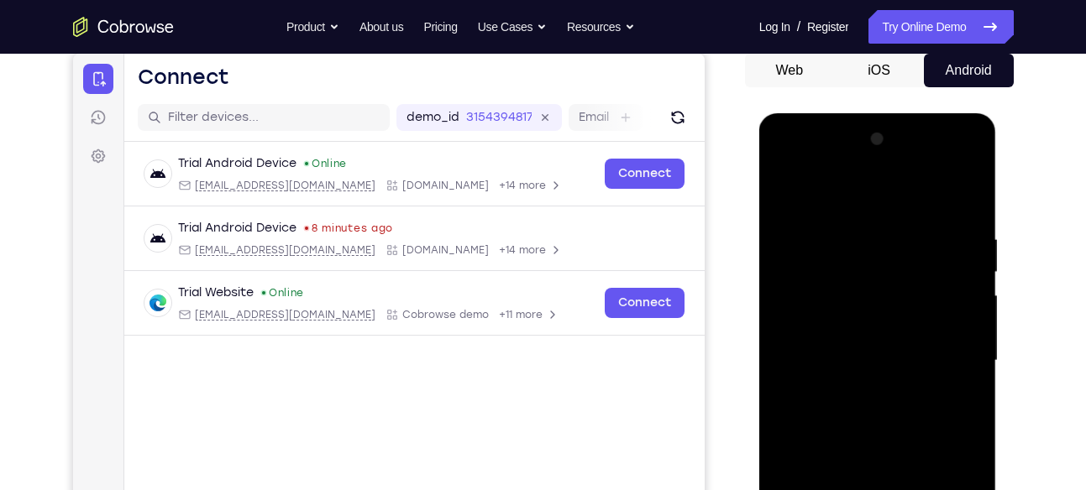
drag, startPoint x: 882, startPoint y: 256, endPoint x: 876, endPoint y: 373, distance: 116.9
click at [876, 373] on div at bounding box center [878, 361] width 212 height 470
drag, startPoint x: 857, startPoint y: 248, endPoint x: 846, endPoint y: 373, distance: 125.6
click at [845, 113] on div "Tap to Start" at bounding box center [878, 113] width 238 height 0
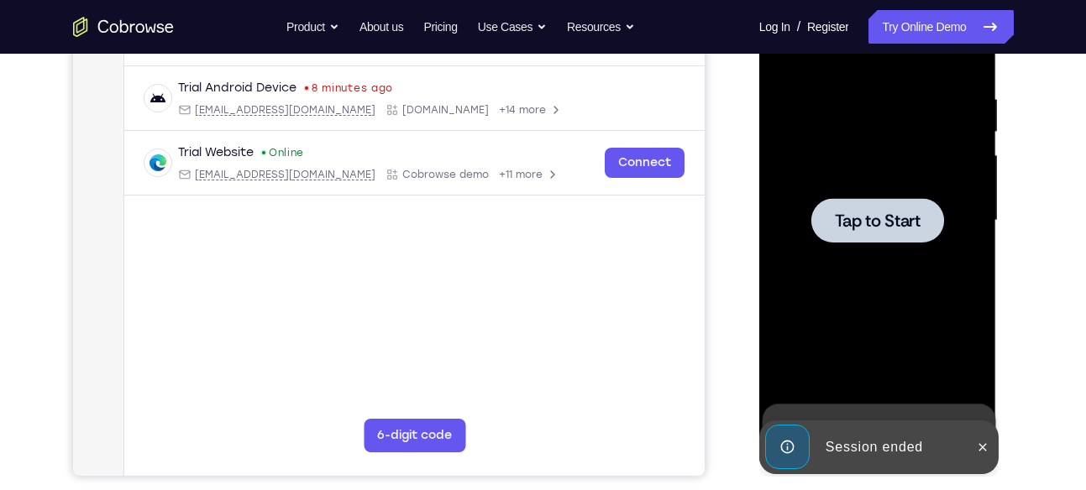
scroll to position [306, 0]
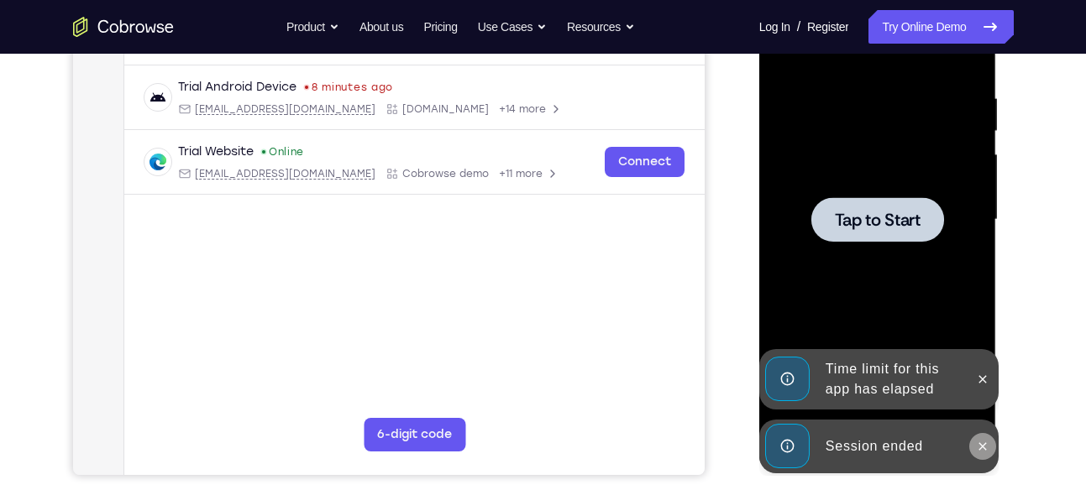
click at [980, 440] on icon at bounding box center [982, 446] width 13 height 13
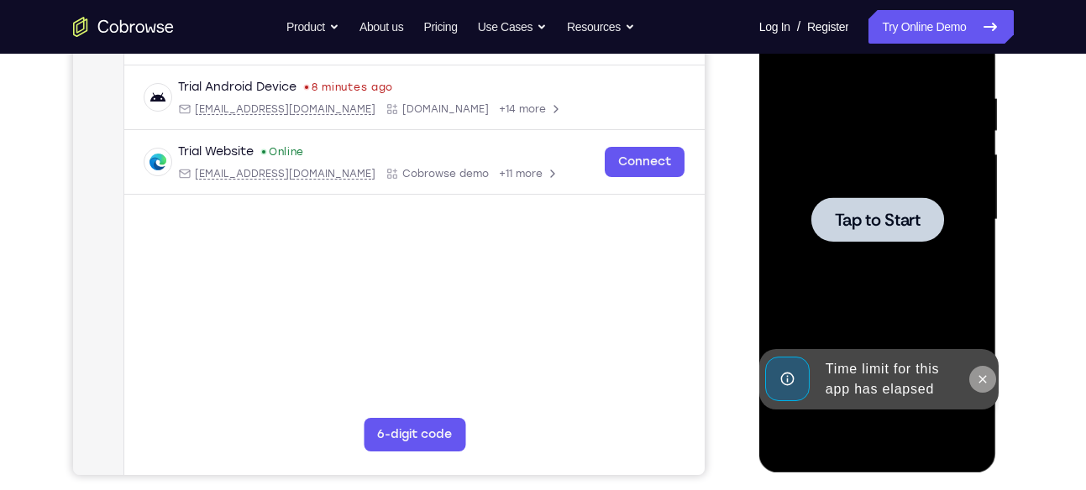
click at [980, 376] on div "Online web based iOS Simulators and Android Emulators. Run iPhone, iPad, Mobile…" at bounding box center [878, 224] width 239 height 504
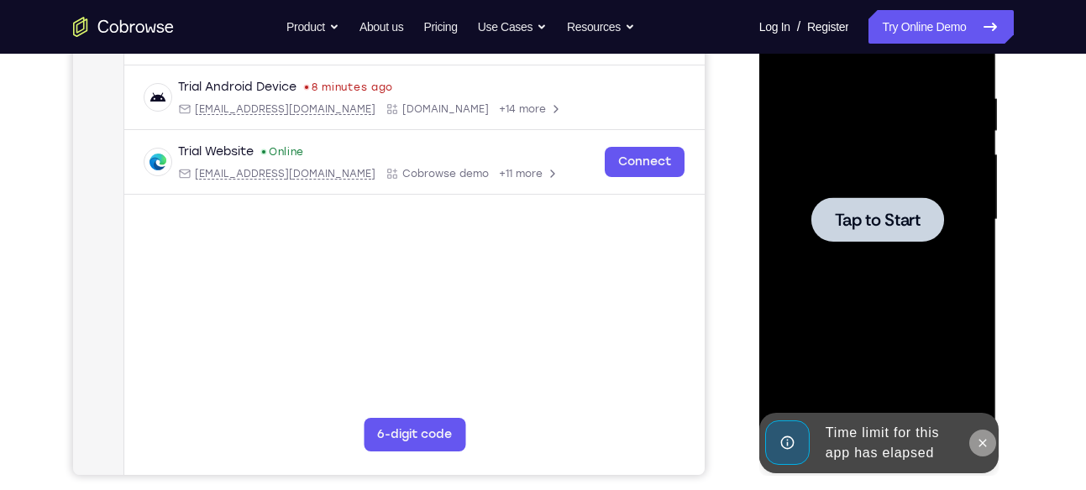
click at [983, 441] on icon at bounding box center [982, 443] width 13 height 13
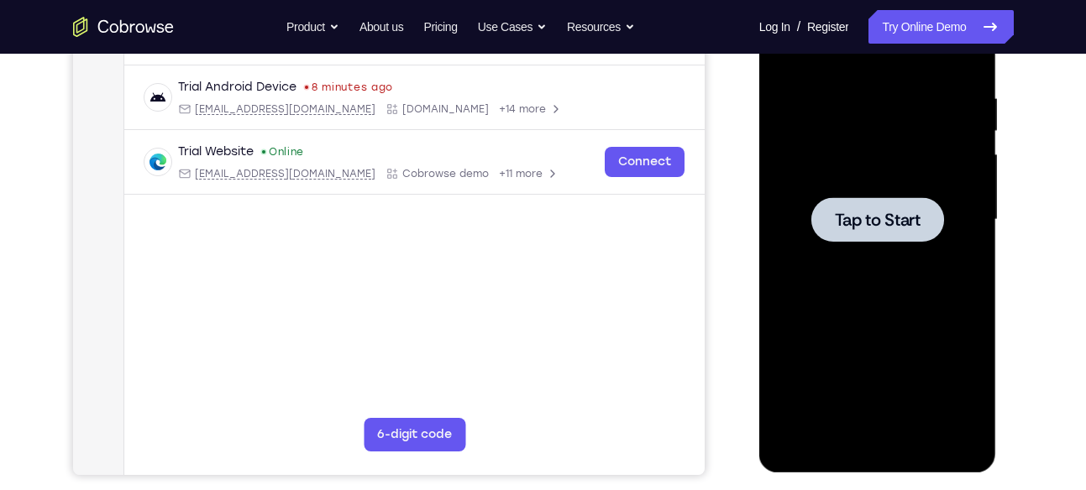
click at [747, 254] on div at bounding box center [879, 218] width 269 height 517
